Goal: Task Accomplishment & Management: Use online tool/utility

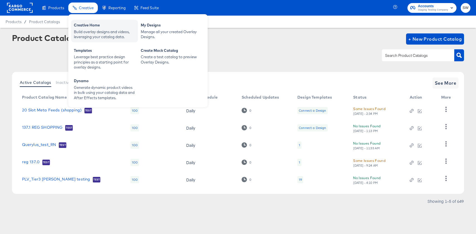
click at [84, 34] on div "Build overlay designs and videos, leveraging your catalog data." at bounding box center [104, 34] width 61 height 10
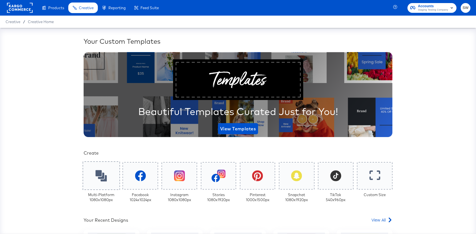
click at [102, 186] on div at bounding box center [101, 176] width 37 height 28
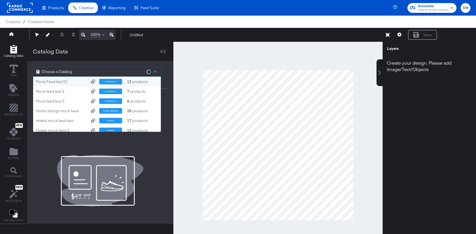
click at [103, 72] on div "Choose a Catalog" at bounding box center [97, 71] width 128 height 9
click at [89, 84] on div "20 Slot Meta Feeds (shopping) shopping 100 products" at bounding box center [97, 82] width 128 height 10
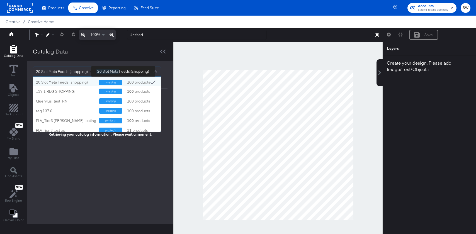
click at [85, 76] on div "20 Slot Meta Feeds (shopping)" at bounding box center [64, 71] width 56 height 9
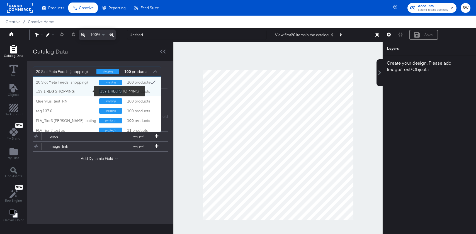
click at [83, 90] on div "137.1 REG SHOPPING" at bounding box center [65, 91] width 59 height 5
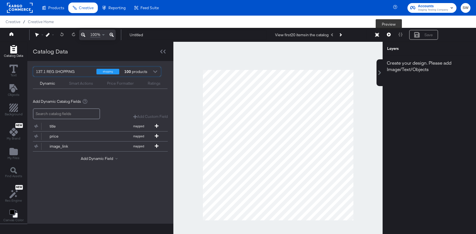
click at [386, 34] on button at bounding box center [389, 35] width 12 height 10
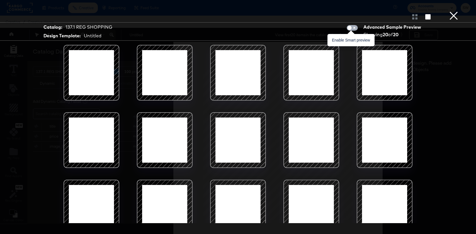
click at [350, 30] on input "checkbox" at bounding box center [349, 29] width 17 height 6
checkbox input "true"
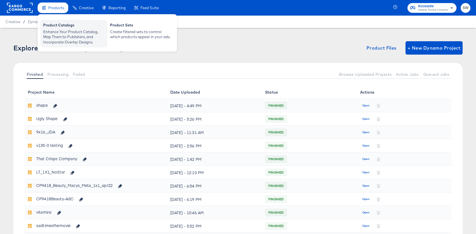
click at [57, 38] on div "Enhance Your Product Catalog, Map Them to Publishers, and Incorporate Overlay D…" at bounding box center [73, 37] width 61 height 16
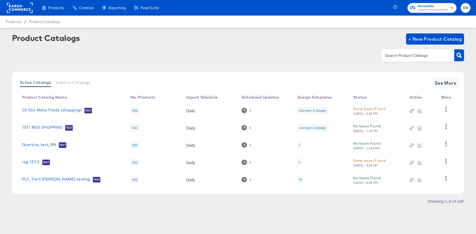
click at [174, 56] on div at bounding box center [238, 55] width 452 height 13
